Goal: Transaction & Acquisition: Purchase product/service

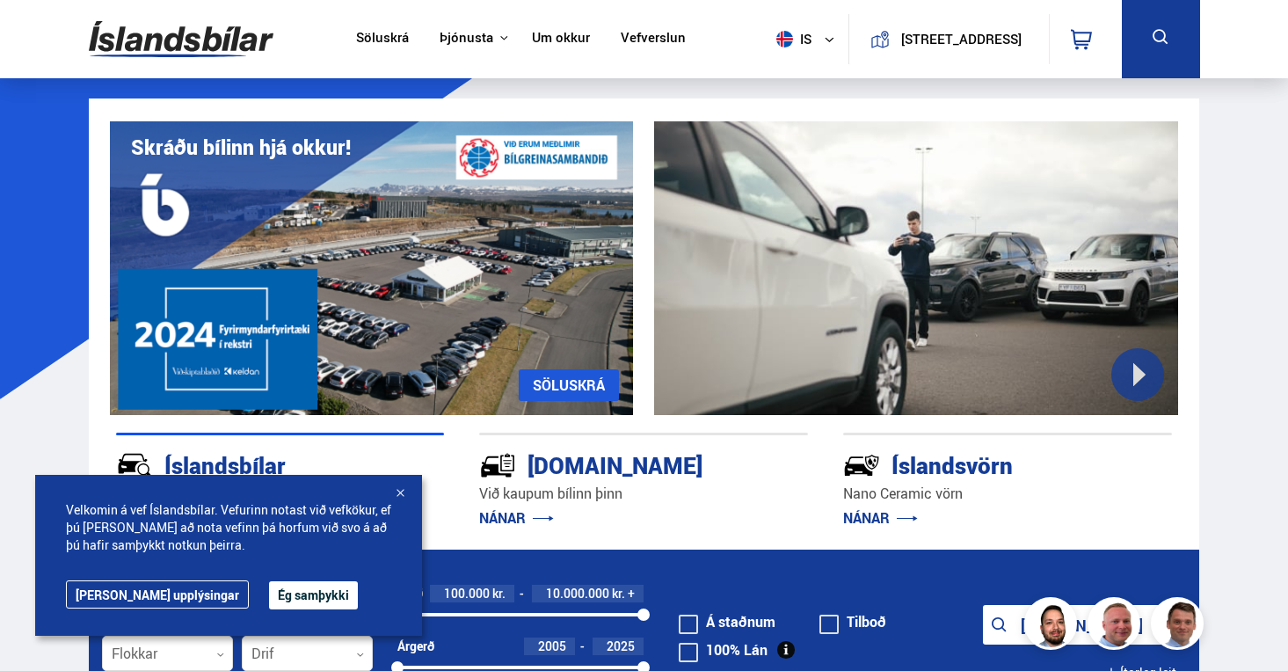
click at [362, 41] on link "Söluskrá" at bounding box center [382, 39] width 53 height 18
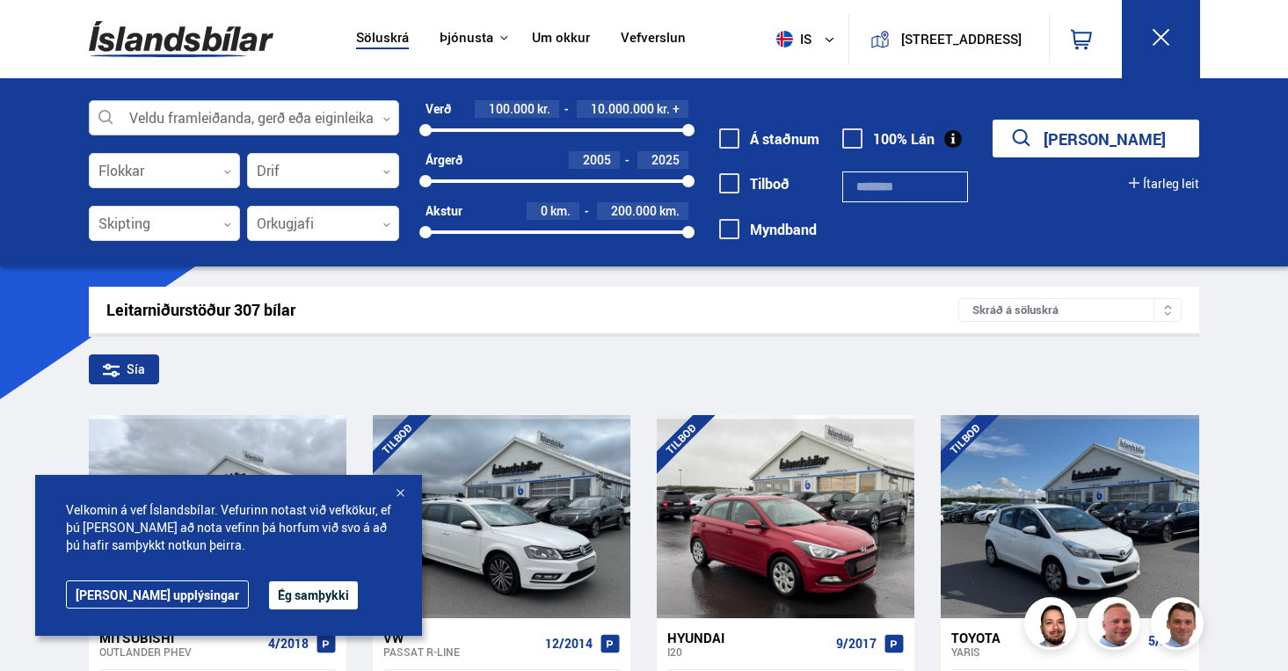
click at [284, 122] on div at bounding box center [244, 118] width 311 height 35
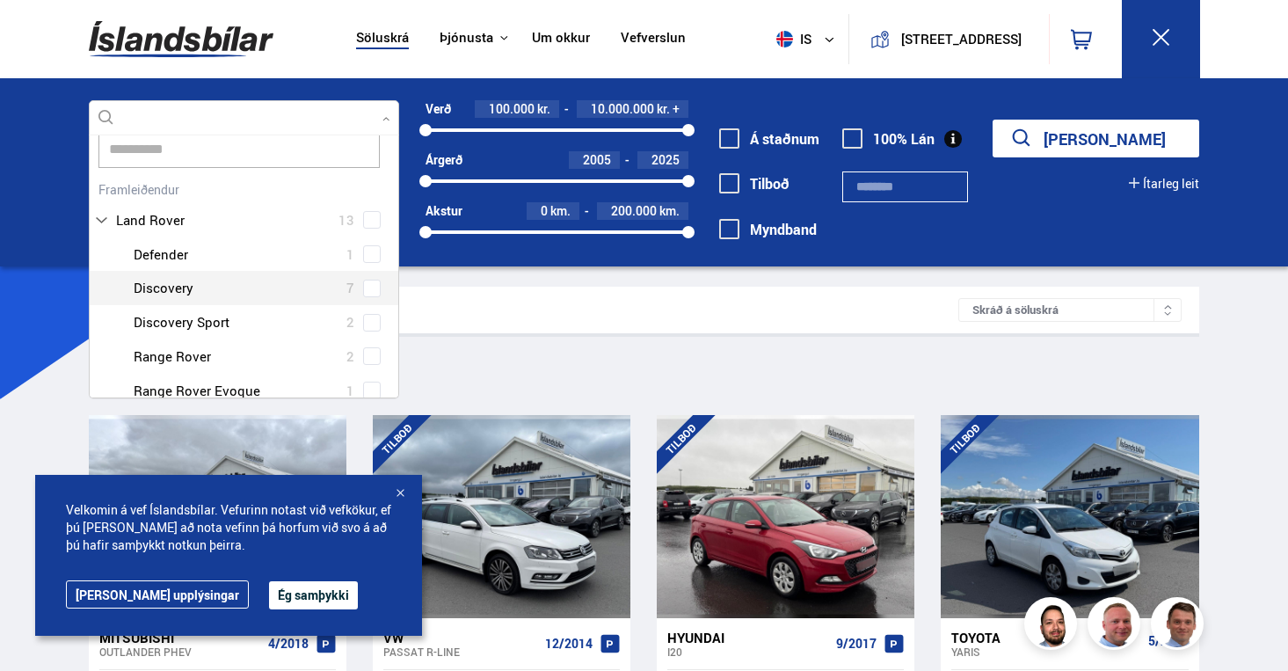
scroll to position [34, 0]
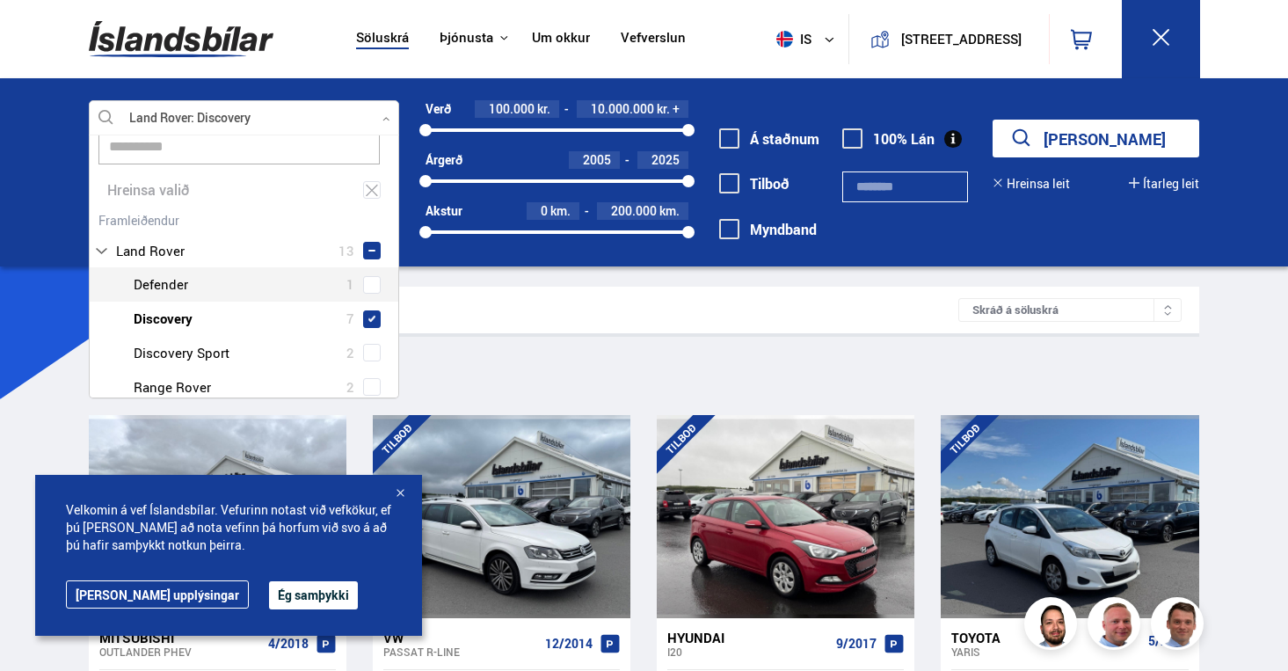
click at [368, 284] on div "Land Rover Defender 1 Land Rover Discovery 7 Land Rover Discovery Sport 2 Land …" at bounding box center [245, 352] width 310 height 171
type input "**********"
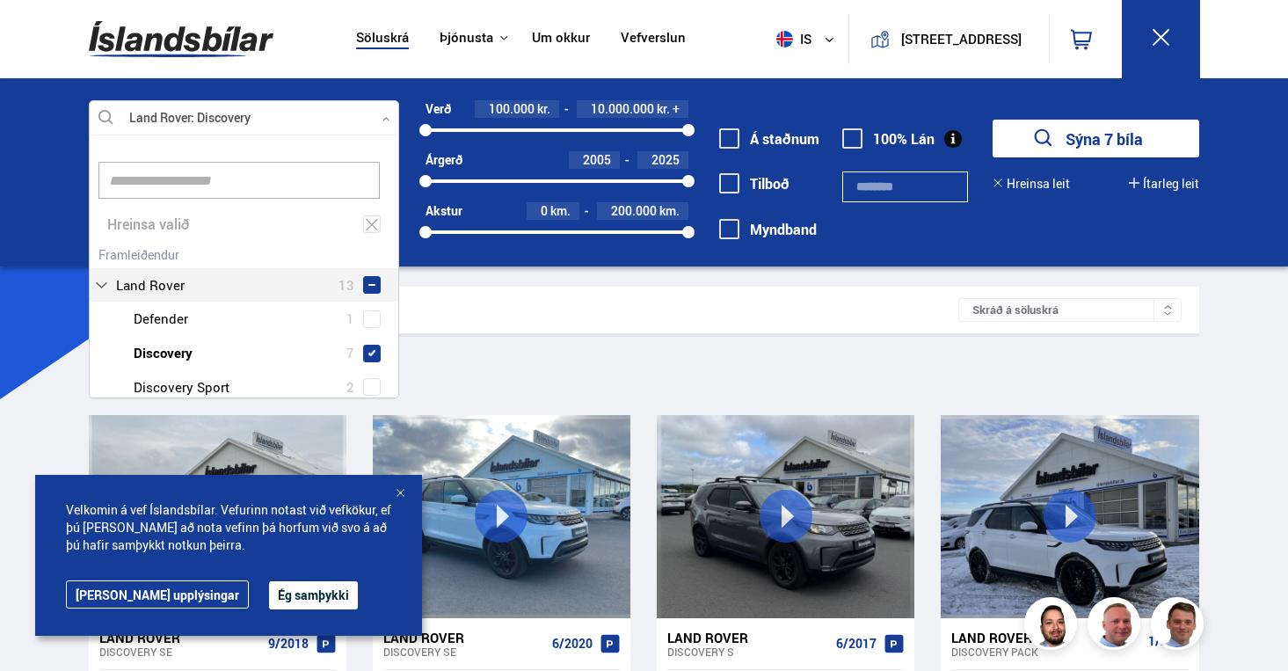
click at [558, 372] on div "Sía Land Rover Discovery" at bounding box center [644, 372] width 1111 height 37
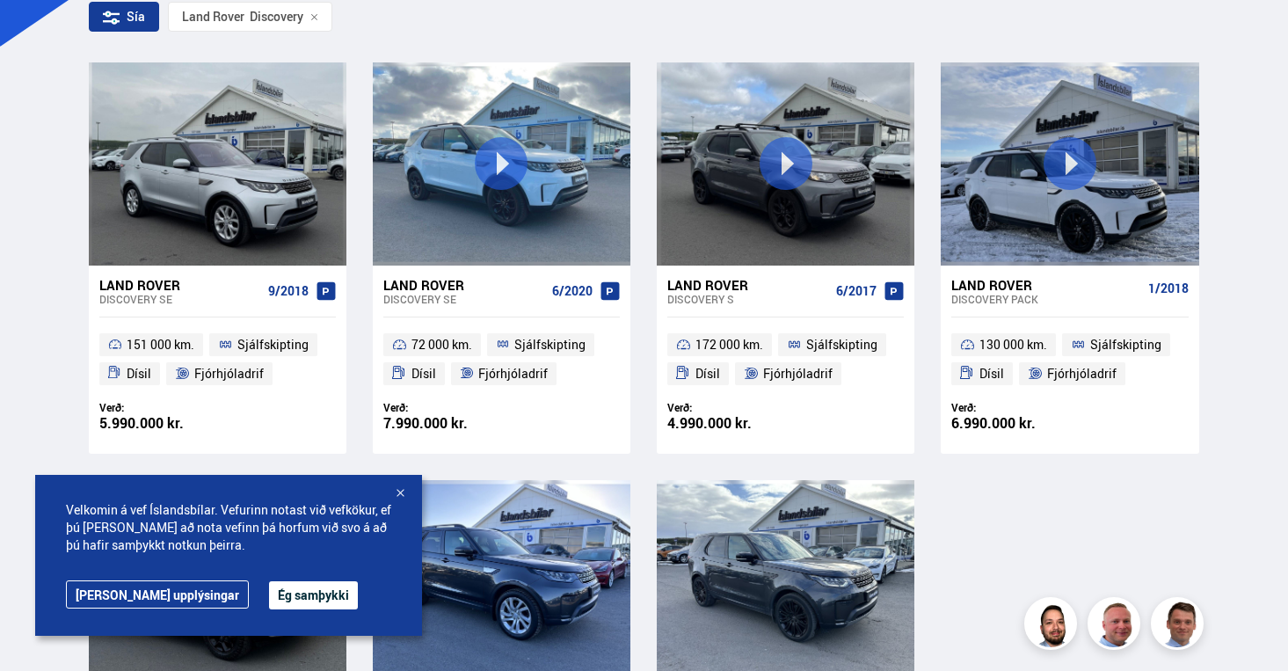
scroll to position [367, 0]
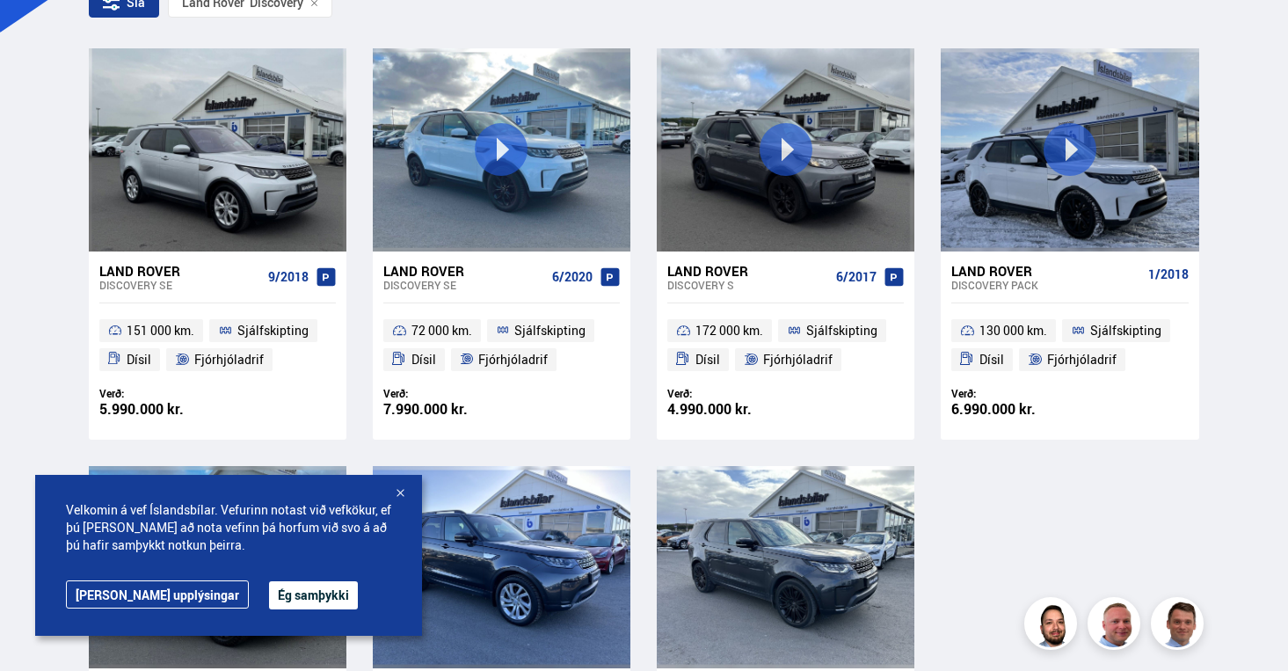
click at [439, 266] on div "Land Rover" at bounding box center [464, 271] width 162 height 16
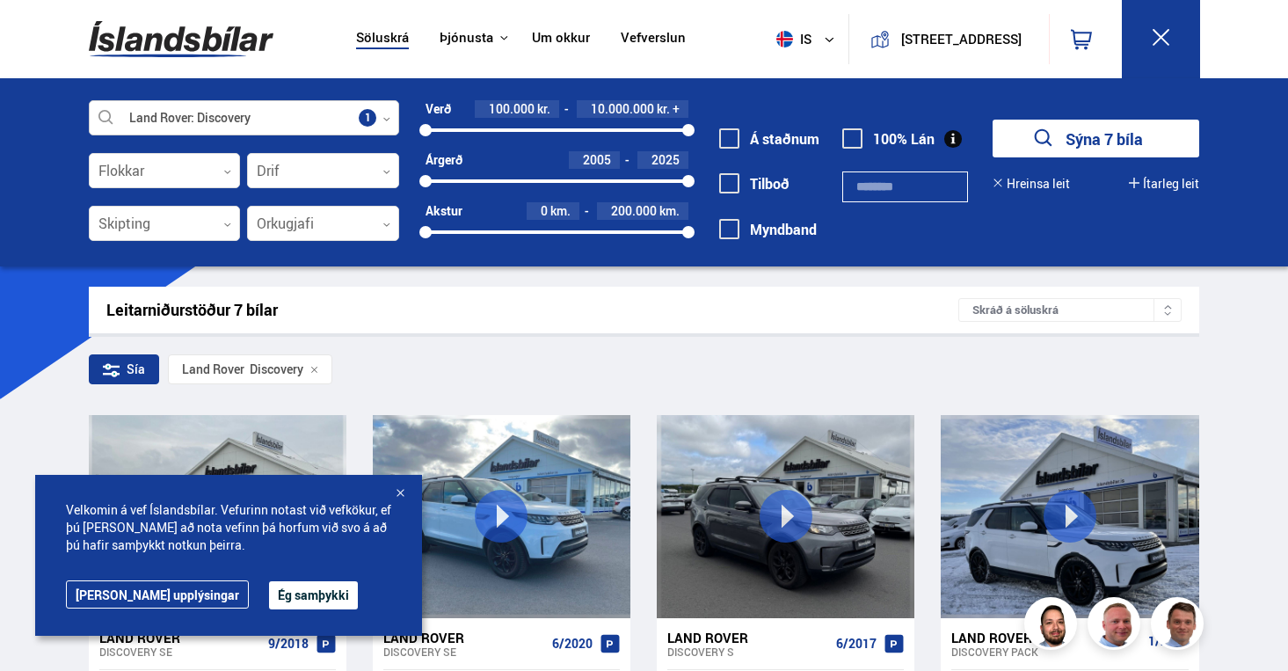
click at [281, 125] on div at bounding box center [244, 118] width 311 height 35
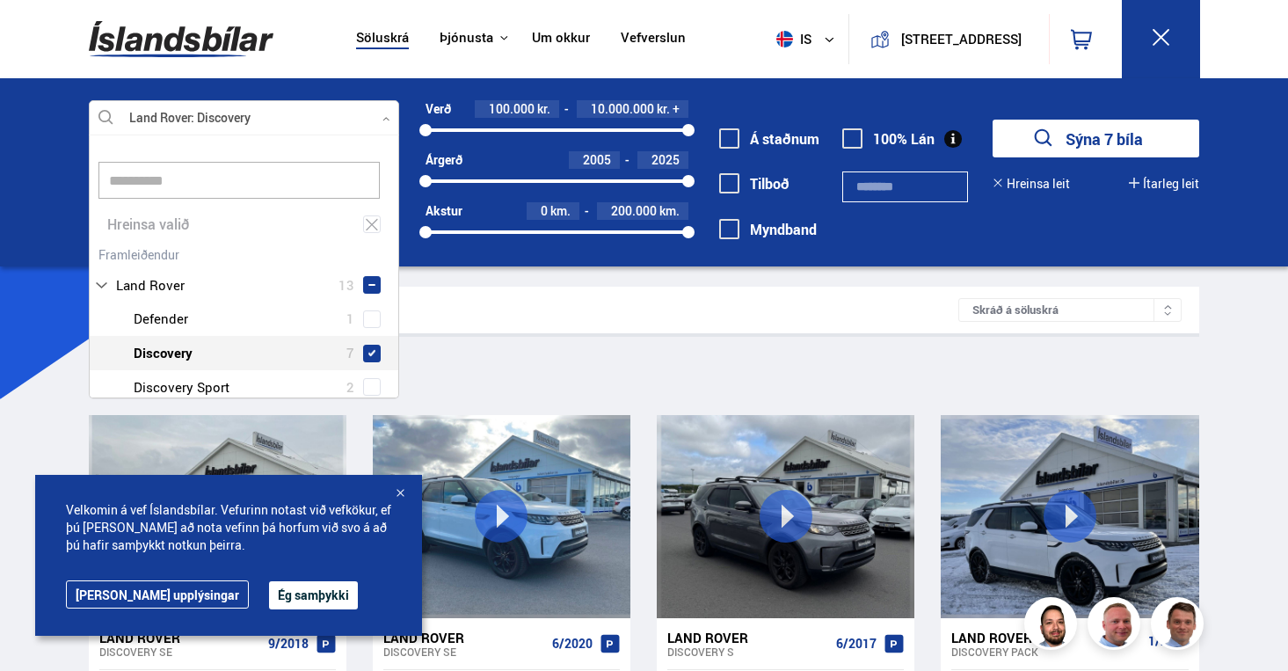
type input "**********"
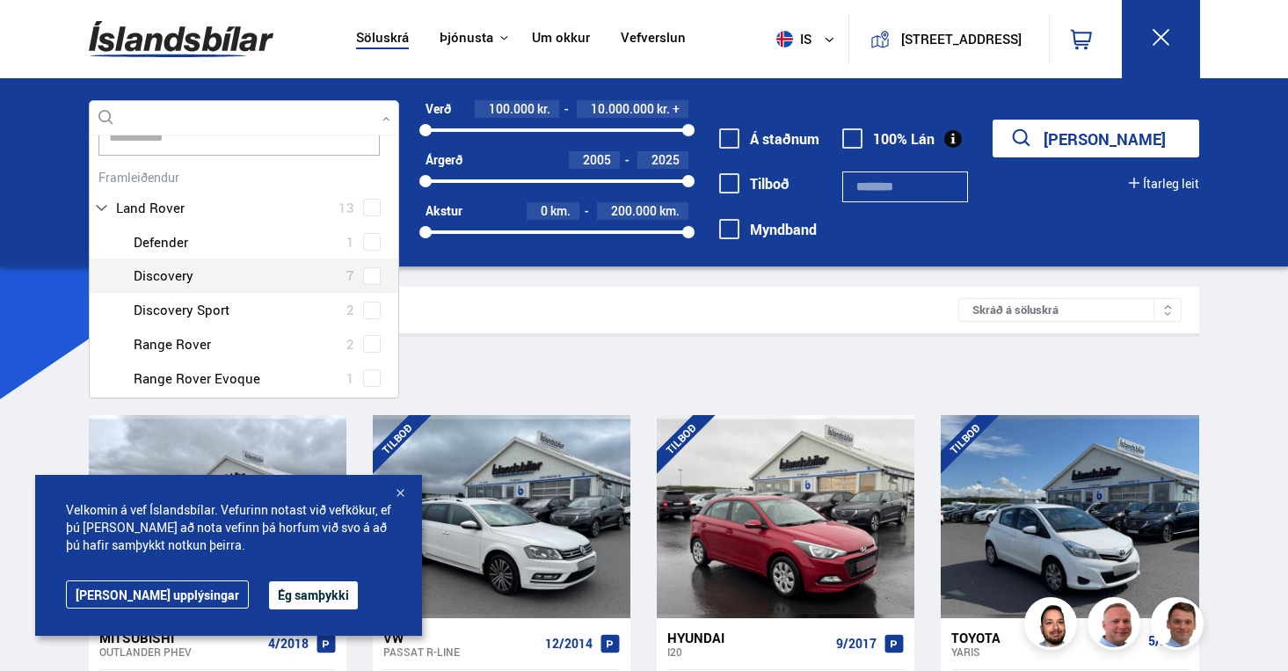
scroll to position [44, 0]
click at [365, 347] on div "Land Rover Defender 1 Land Rover Discovery 7 Land Rover Discovery Sport 2 Land …" at bounding box center [245, 309] width 310 height 171
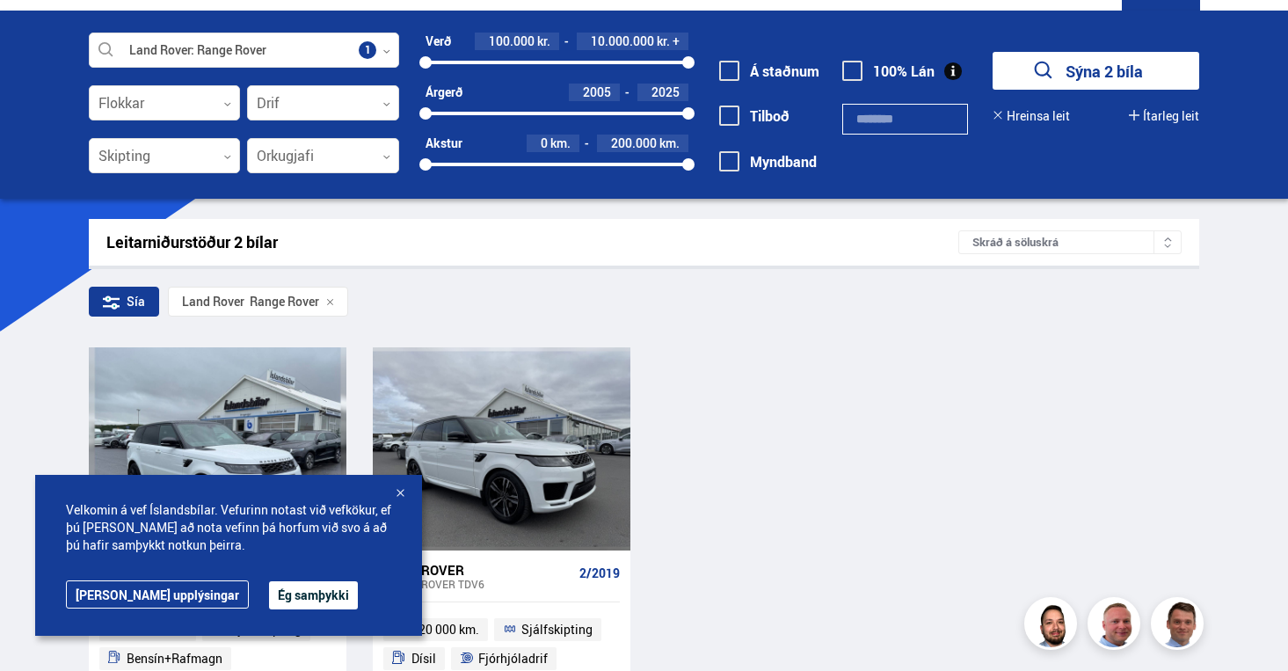
scroll to position [62, 0]
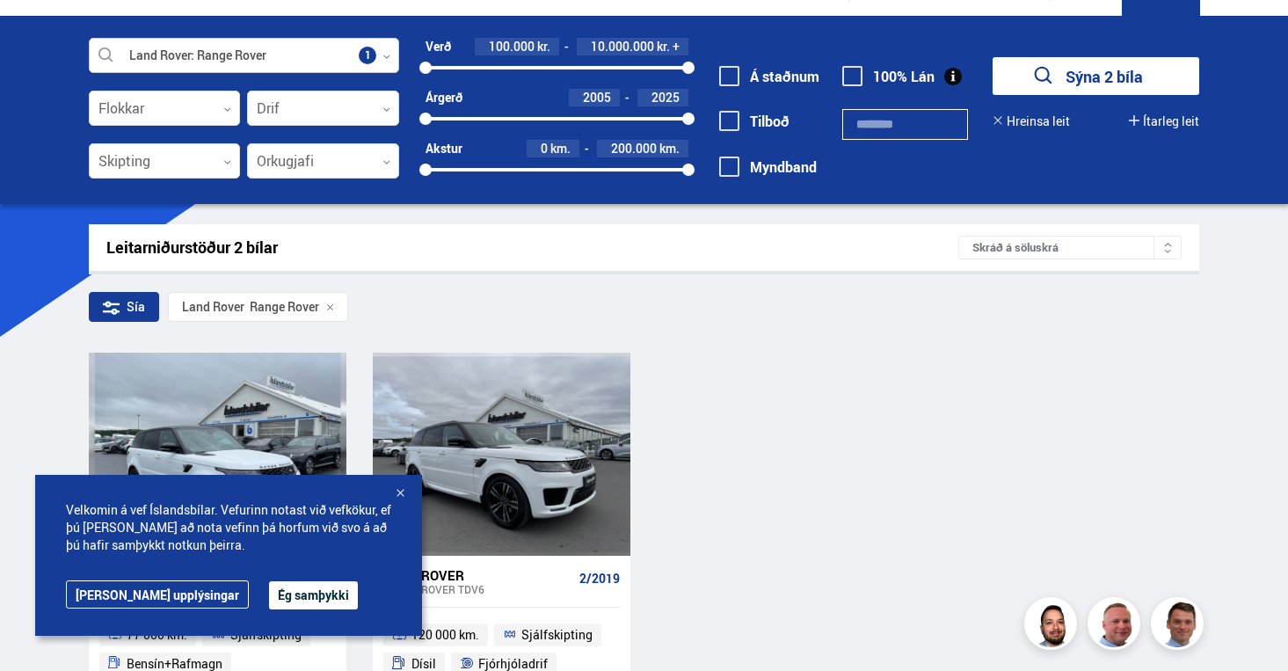
click at [220, 58] on div at bounding box center [244, 56] width 311 height 35
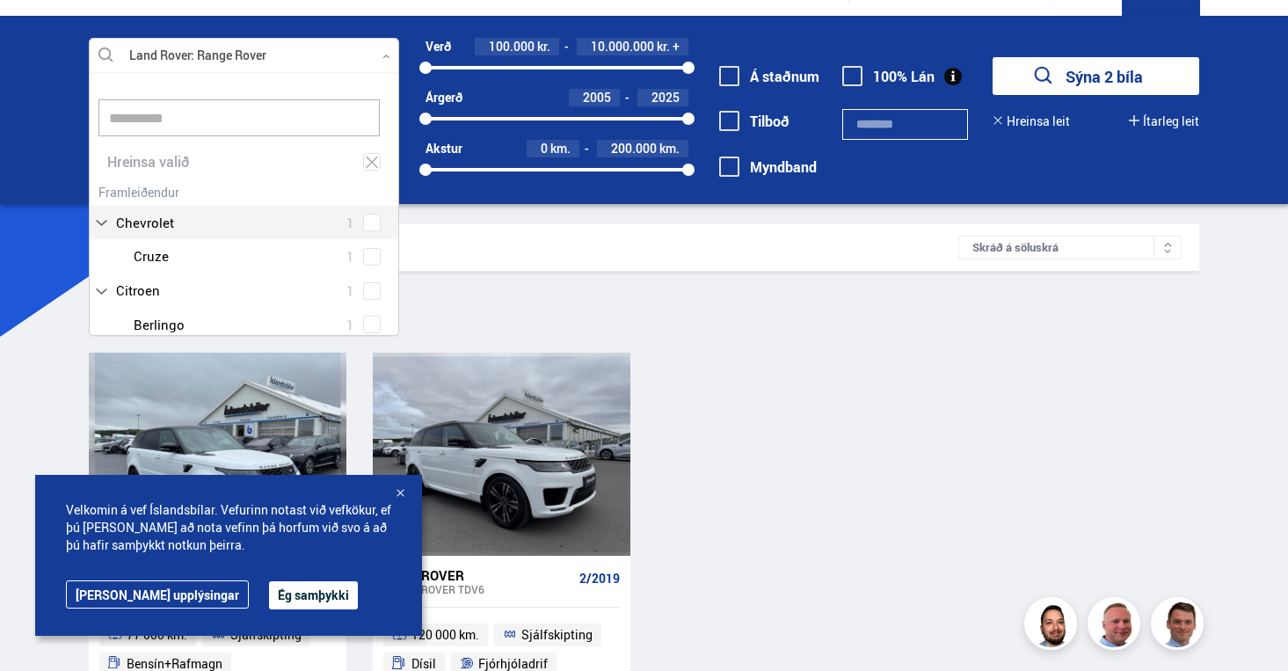
scroll to position [0, 0]
type input "**********"
click at [993, 57] on button "Sýna 2 bíla" at bounding box center [1096, 76] width 207 height 38
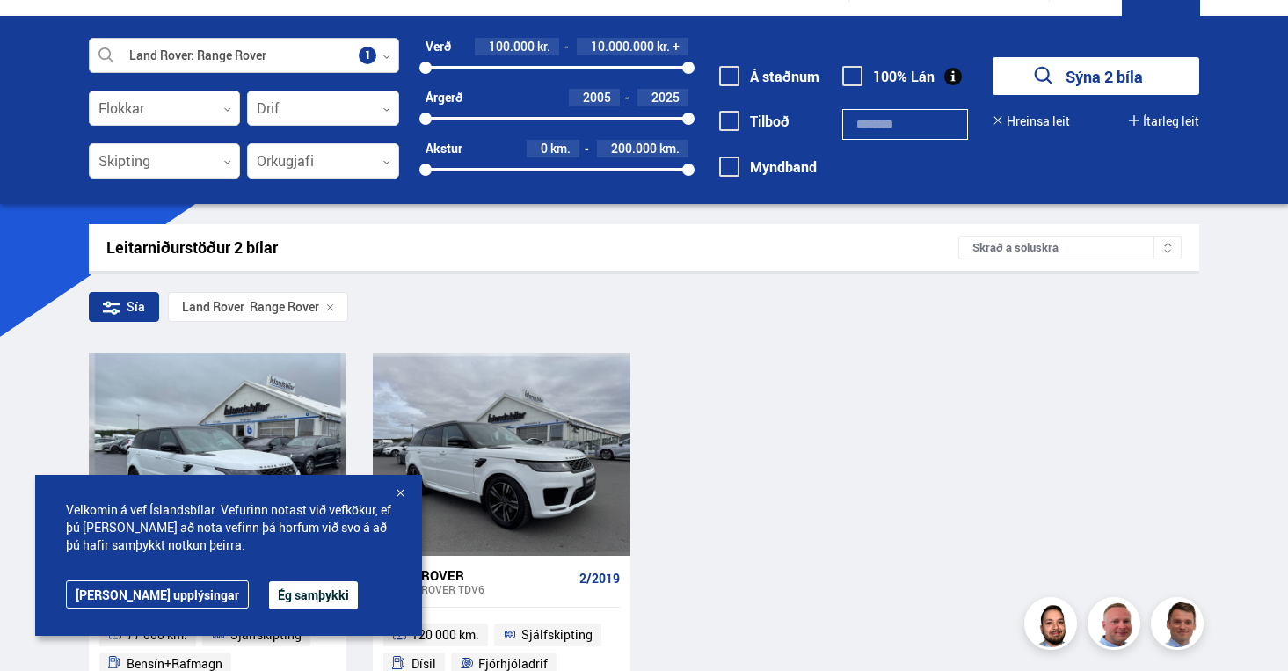
click at [232, 61] on div at bounding box center [244, 56] width 311 height 35
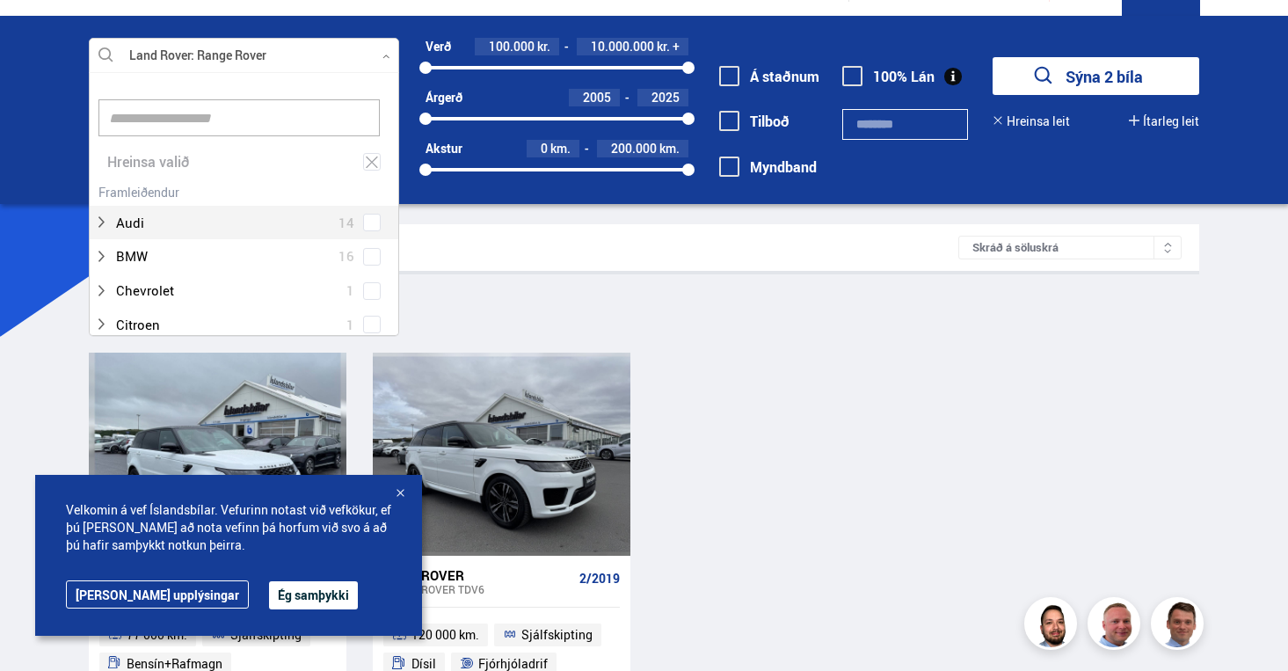
scroll to position [262, 305]
click at [209, 119] on input at bounding box center [239, 117] width 282 height 37
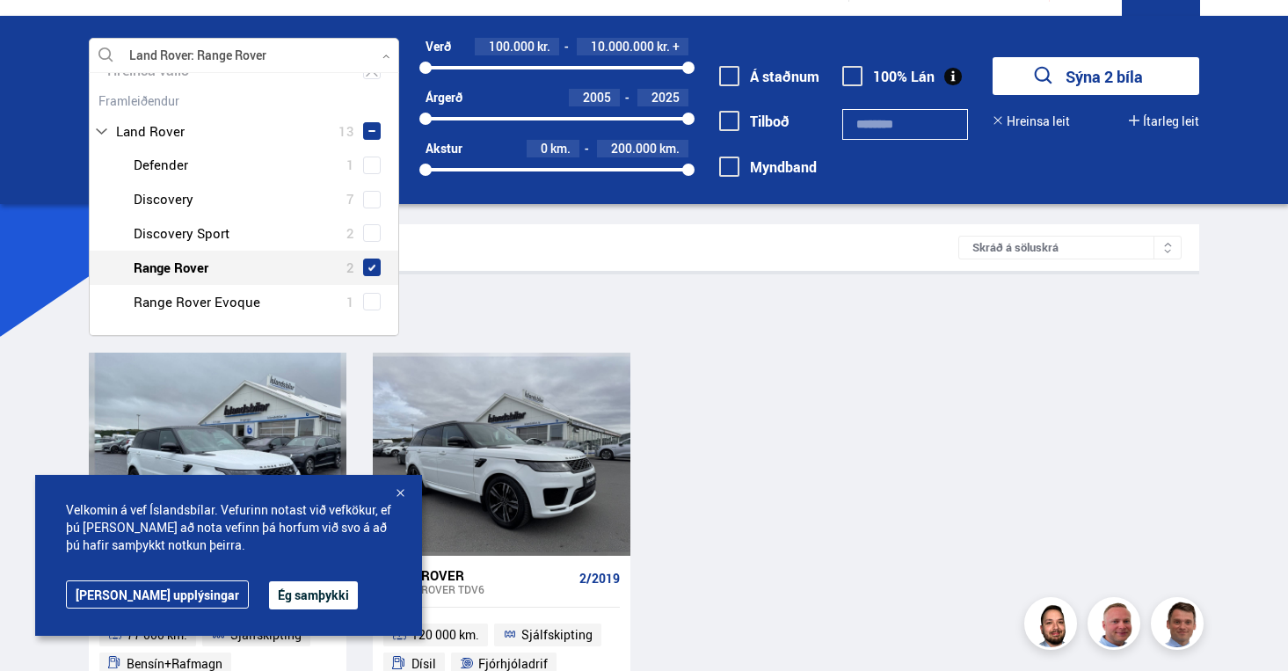
scroll to position [92, 0]
type input "**********"
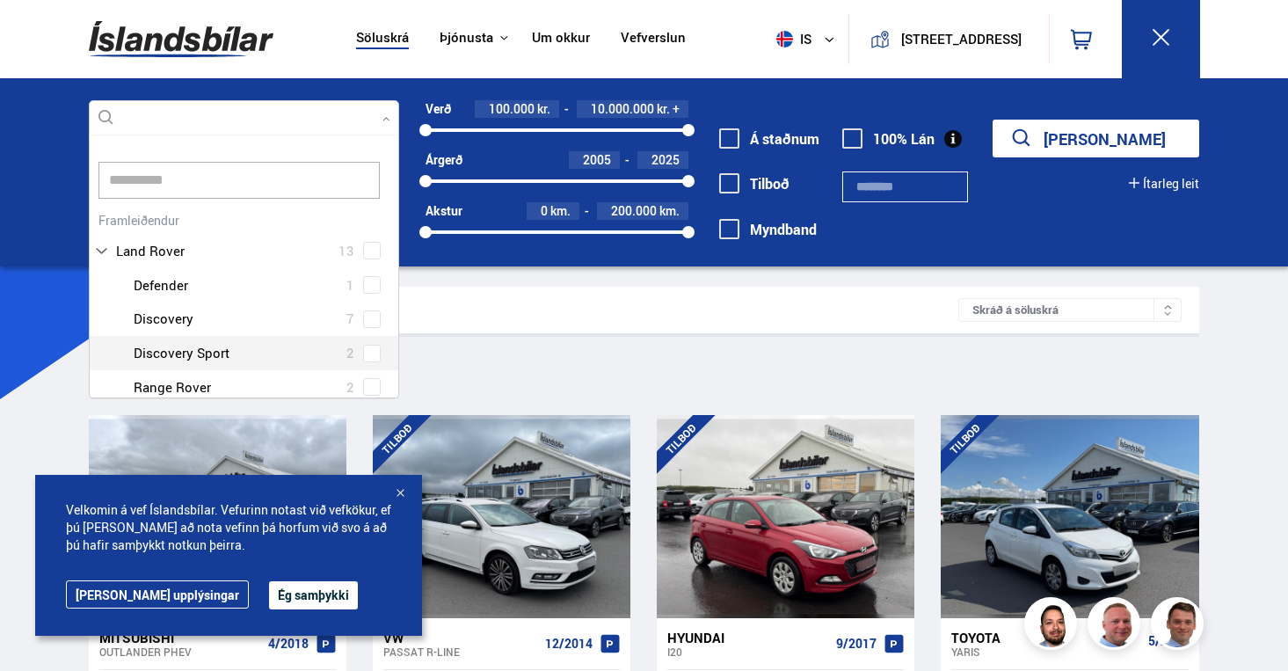
scroll to position [58, 0]
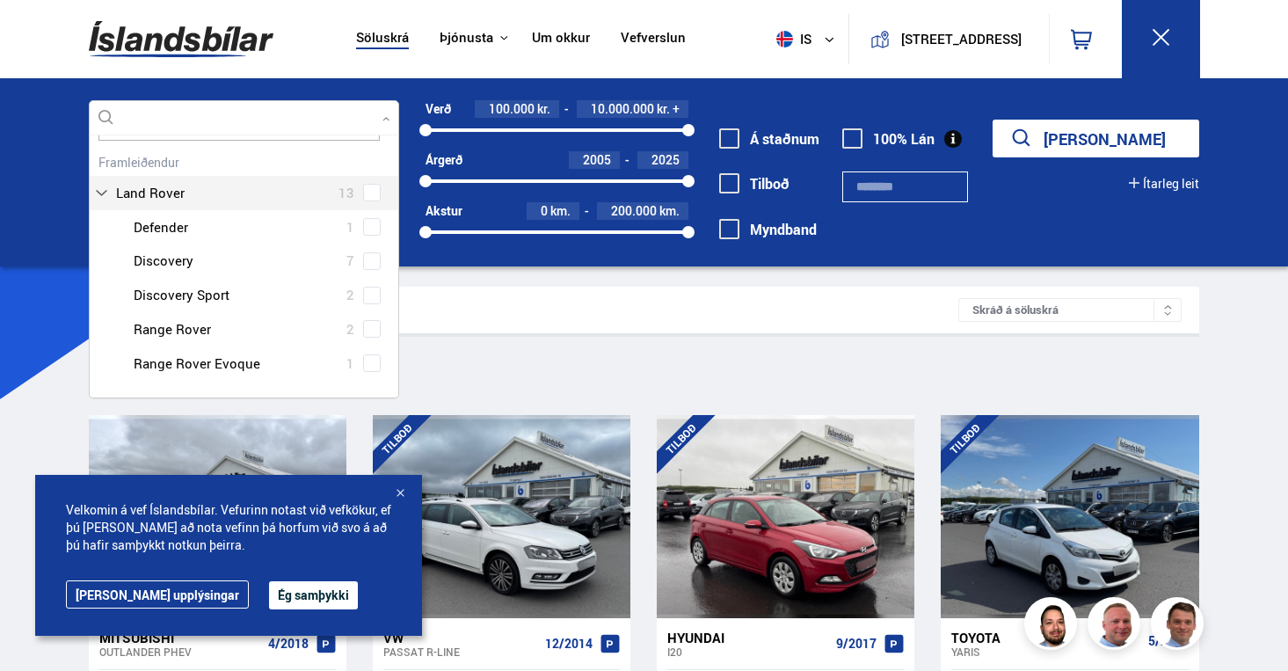
click at [367, 188] on div "Land Rover 13 Land Rover Defender 1 Land Rover Discovery 7 Land Rover Discovery…" at bounding box center [245, 264] width 310 height 231
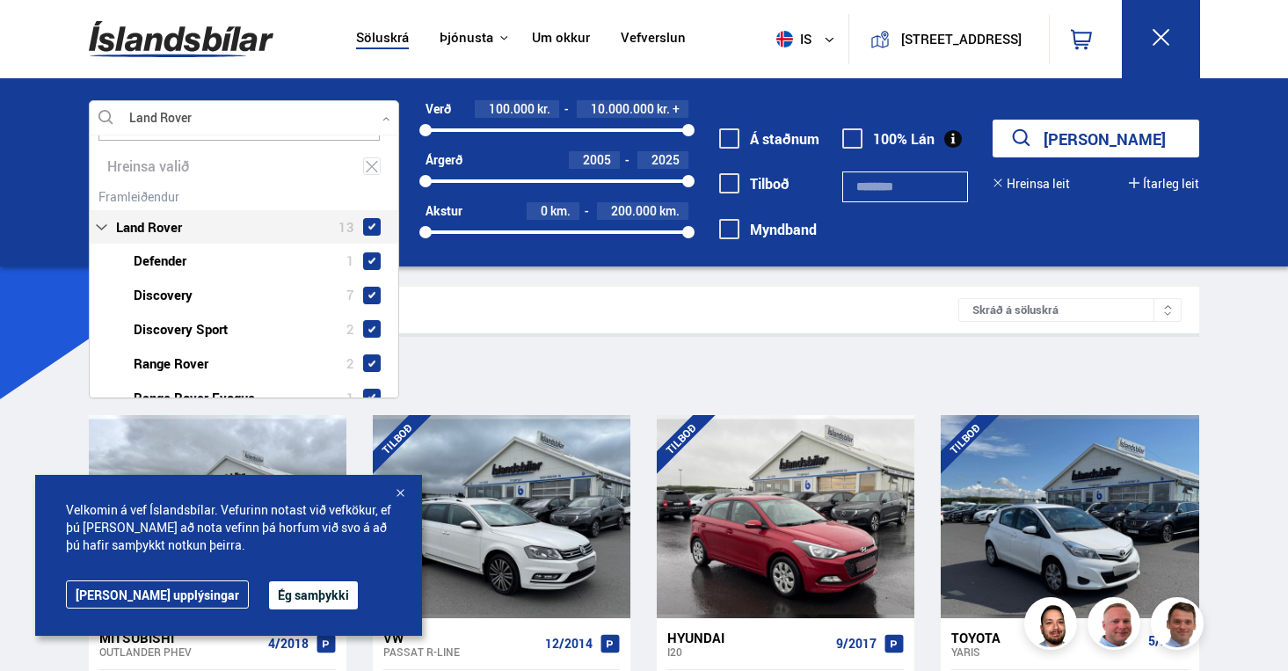
scroll to position [26, 0]
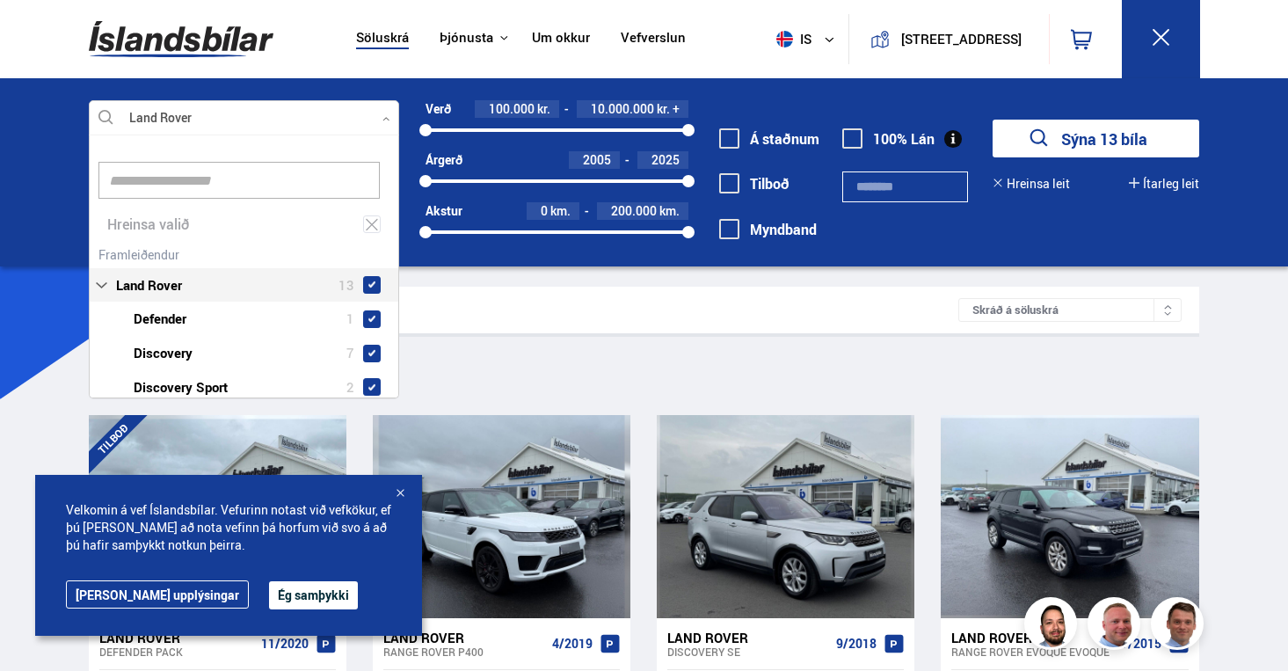
click at [713, 356] on div "Sía Land Rover" at bounding box center [644, 372] width 1111 height 37
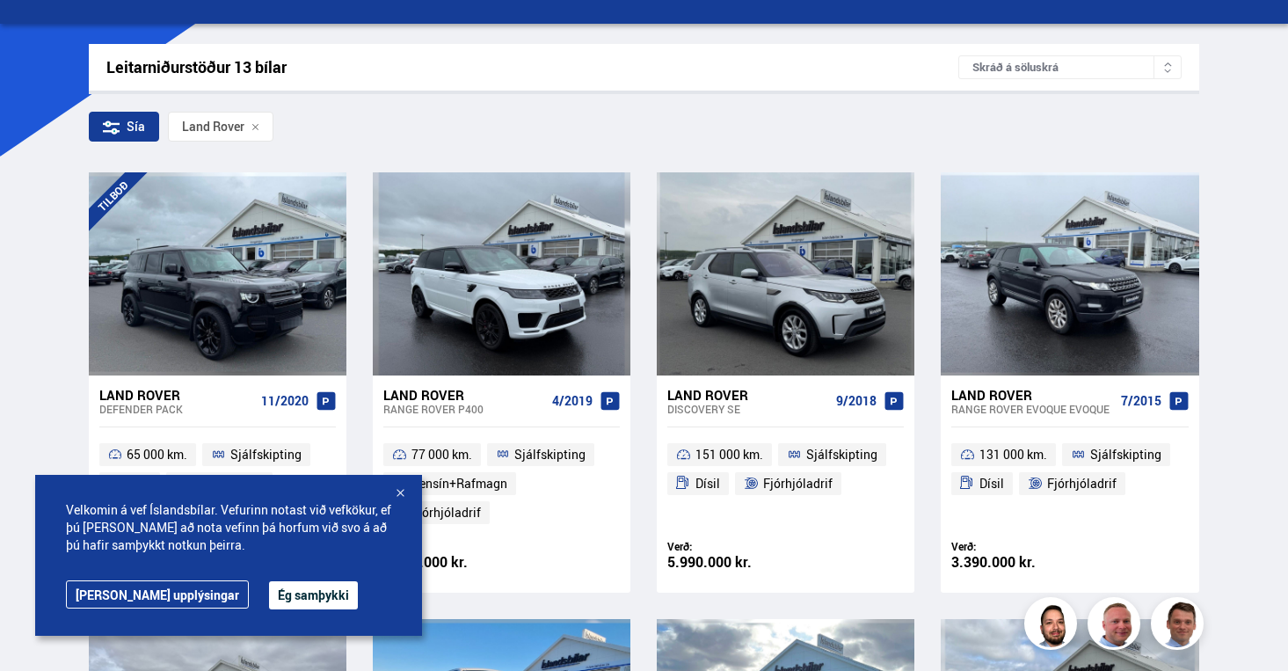
scroll to position [244, 0]
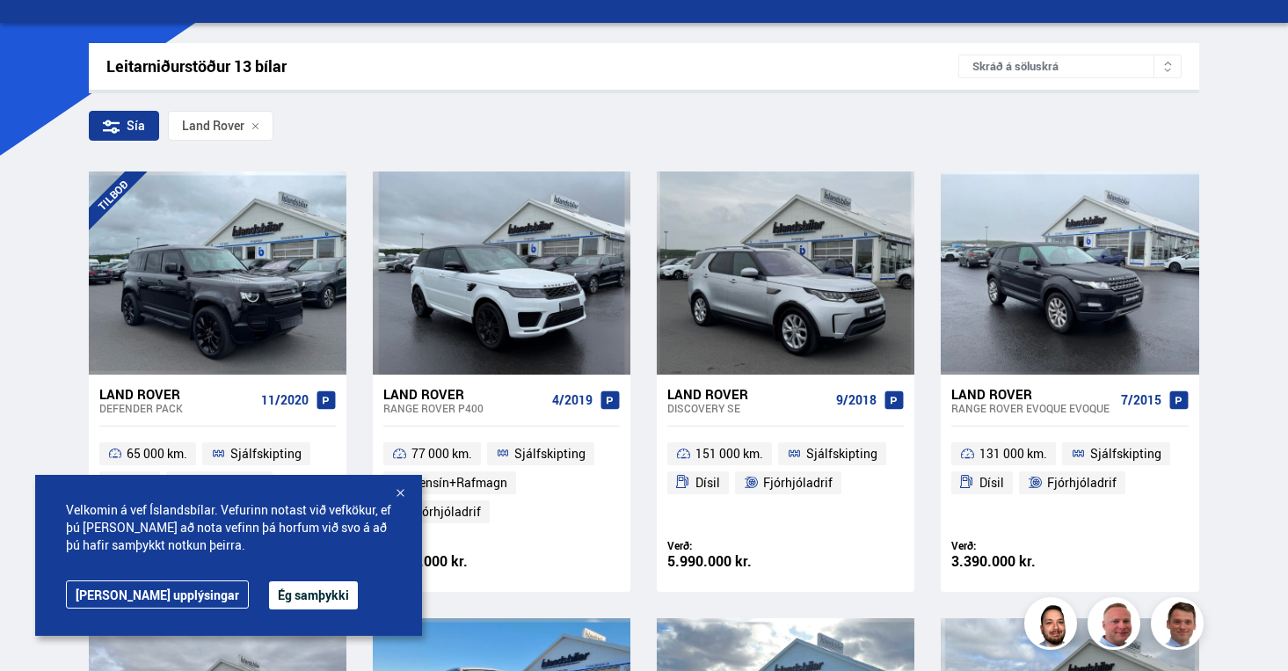
click at [269, 587] on button "Ég samþykki" at bounding box center [313, 595] width 89 height 28
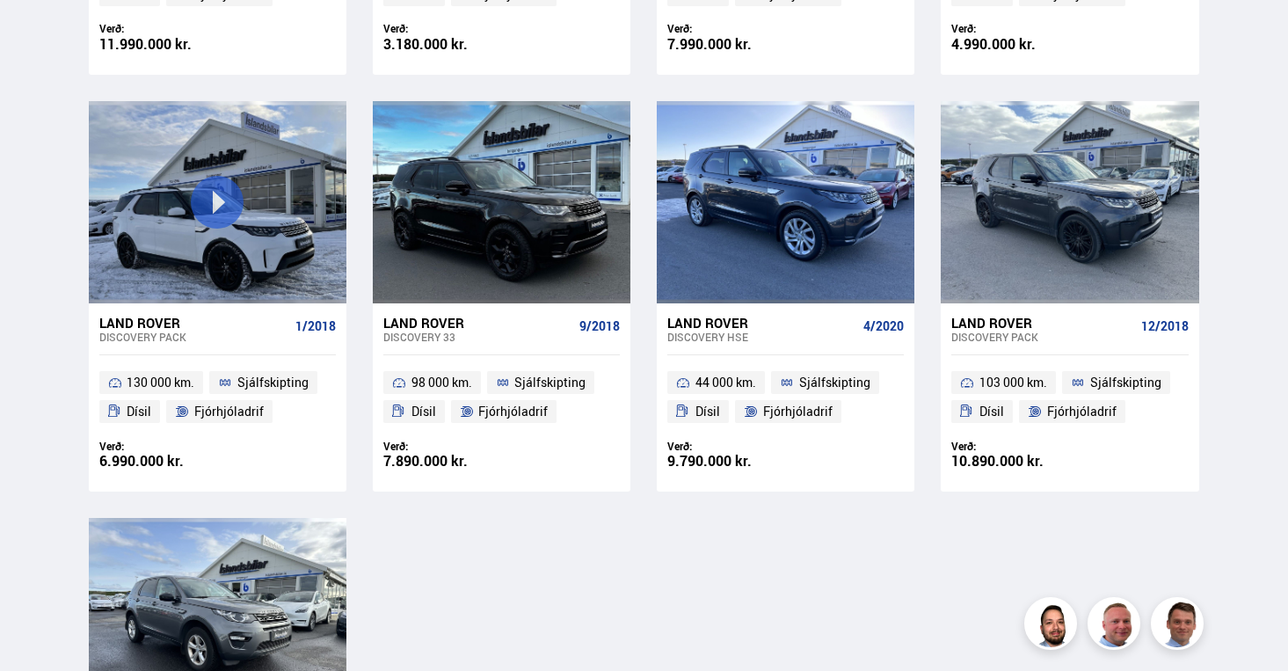
scroll to position [1177, 0]
